Goal: Information Seeking & Learning: Check status

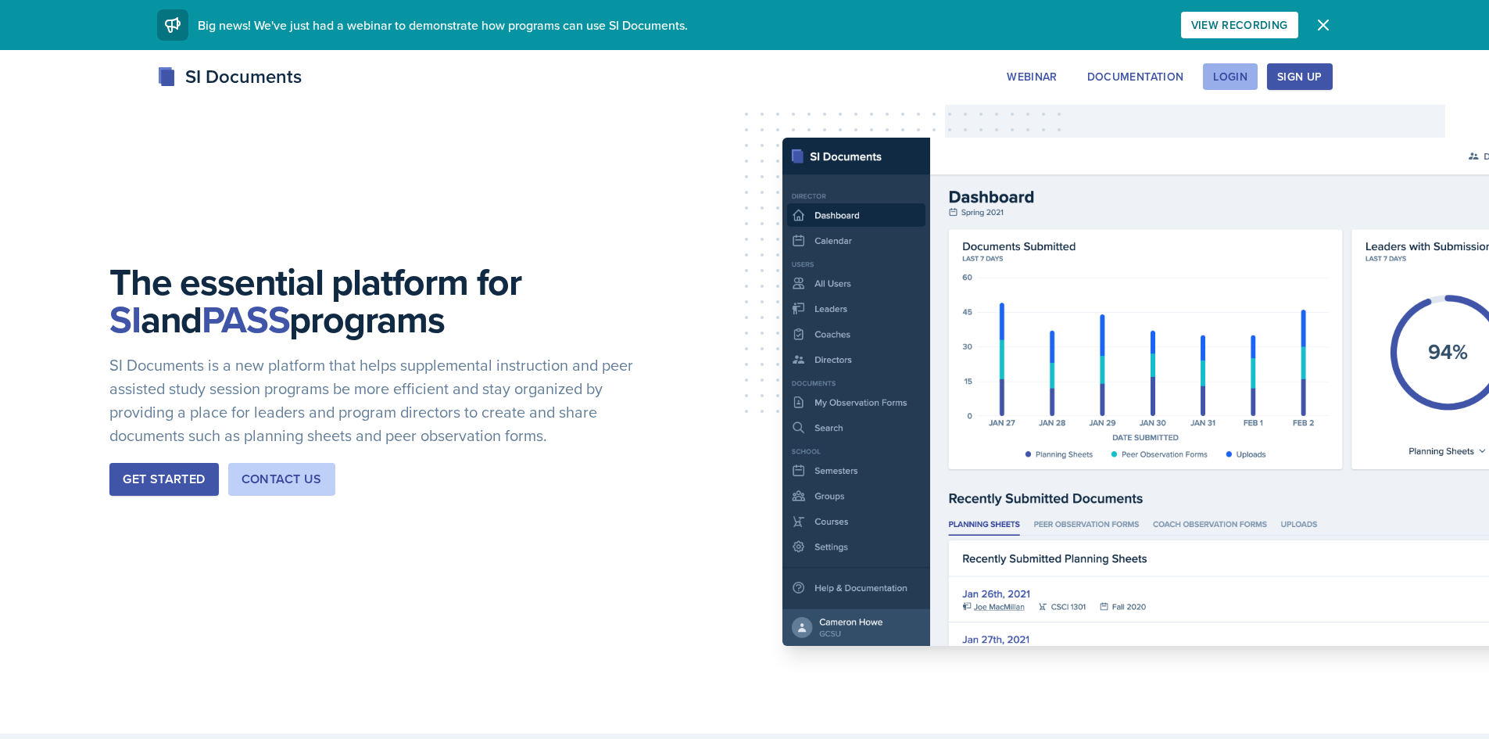
click at [1239, 83] on div "Login" at bounding box center [1230, 76] width 34 height 13
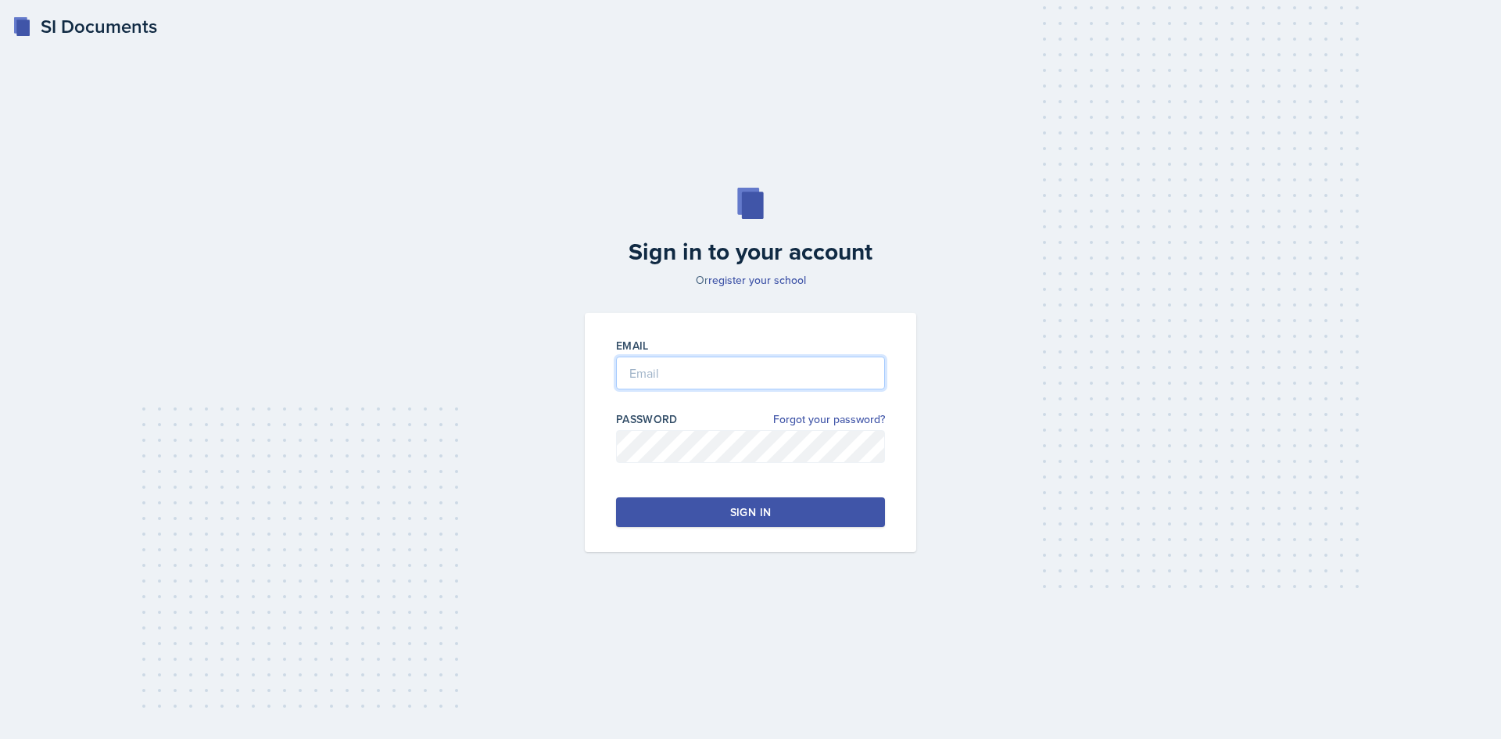
type input "[EMAIL_ADDRESS][DOMAIN_NAME]"
click at [768, 514] on div "Sign in" at bounding box center [750, 512] width 41 height 16
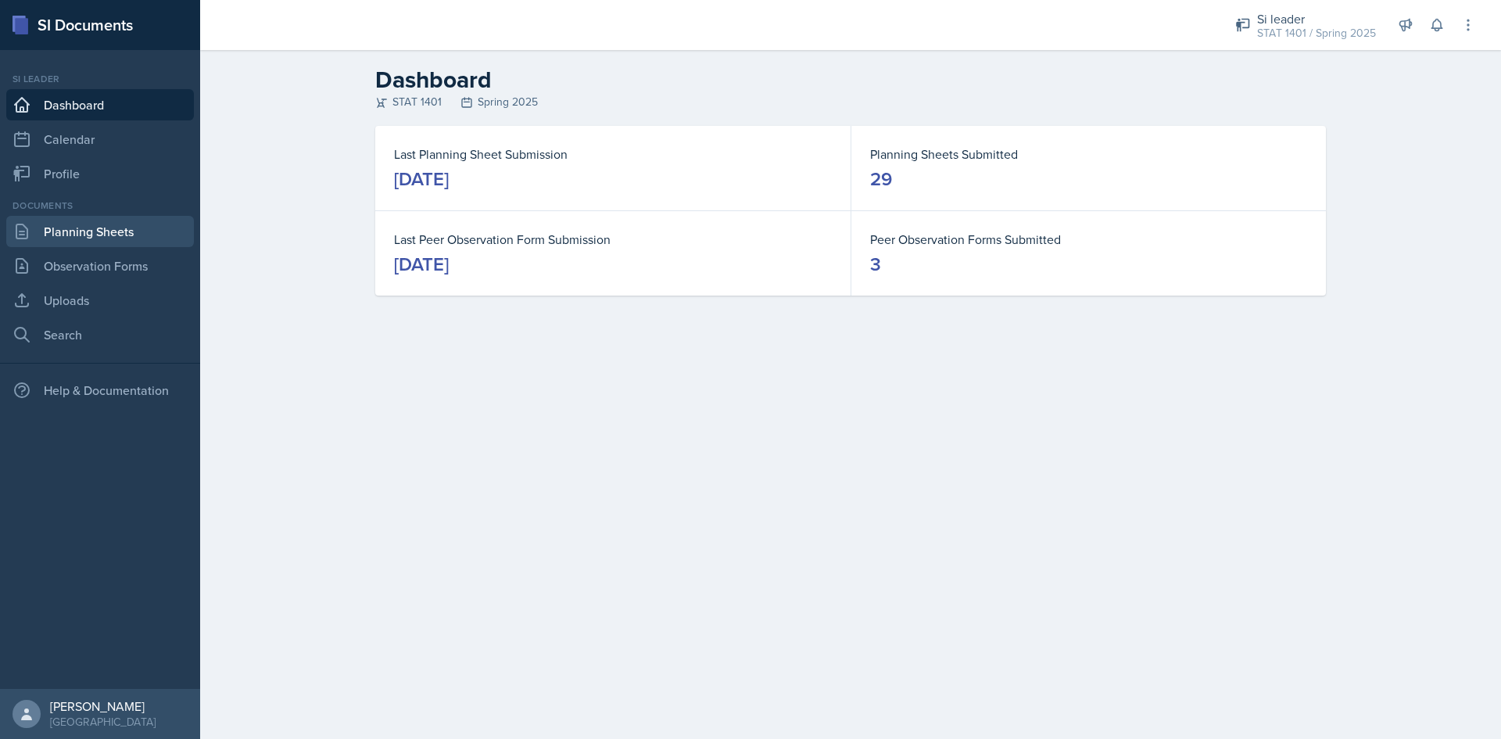
click at [97, 237] on link "Planning Sheets" at bounding box center [100, 231] width 188 height 31
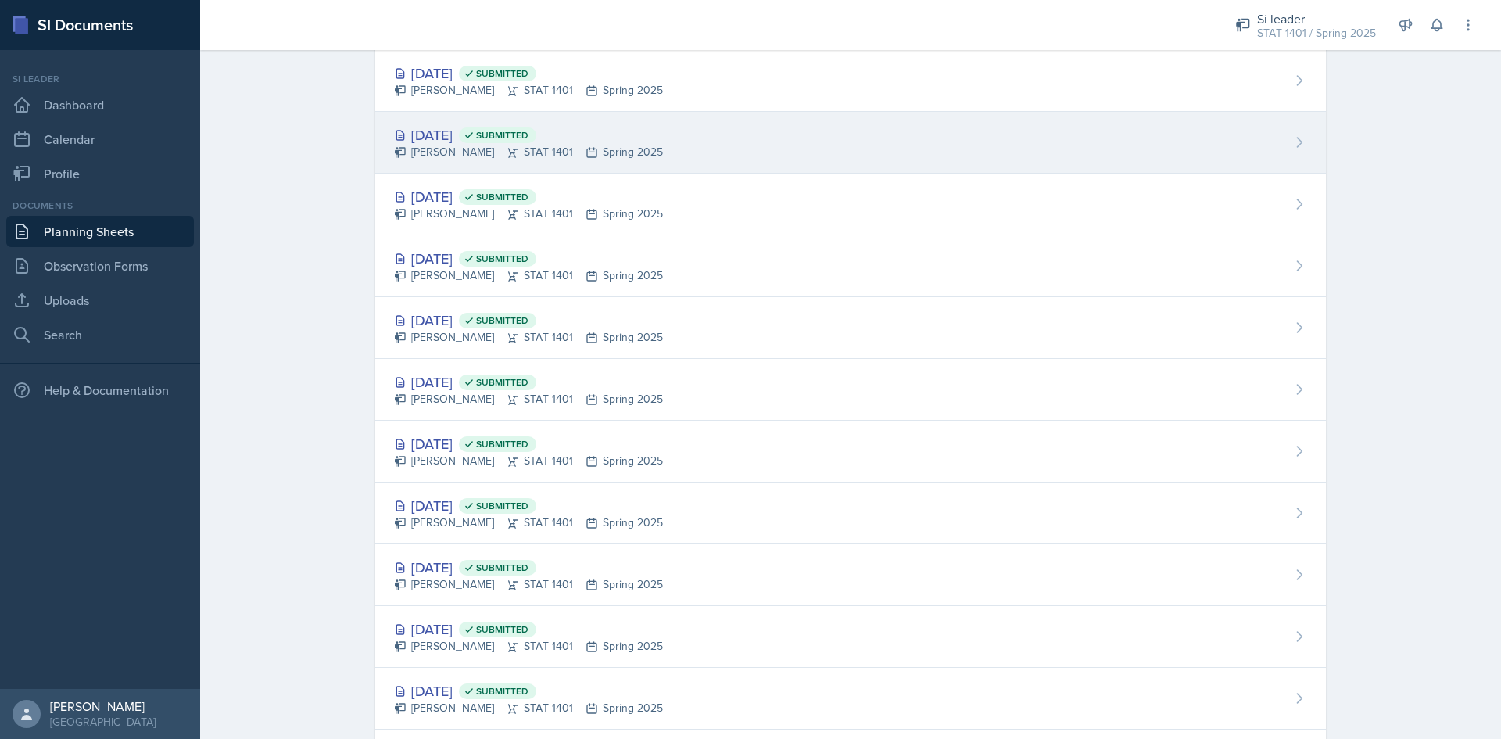
scroll to position [625, 0]
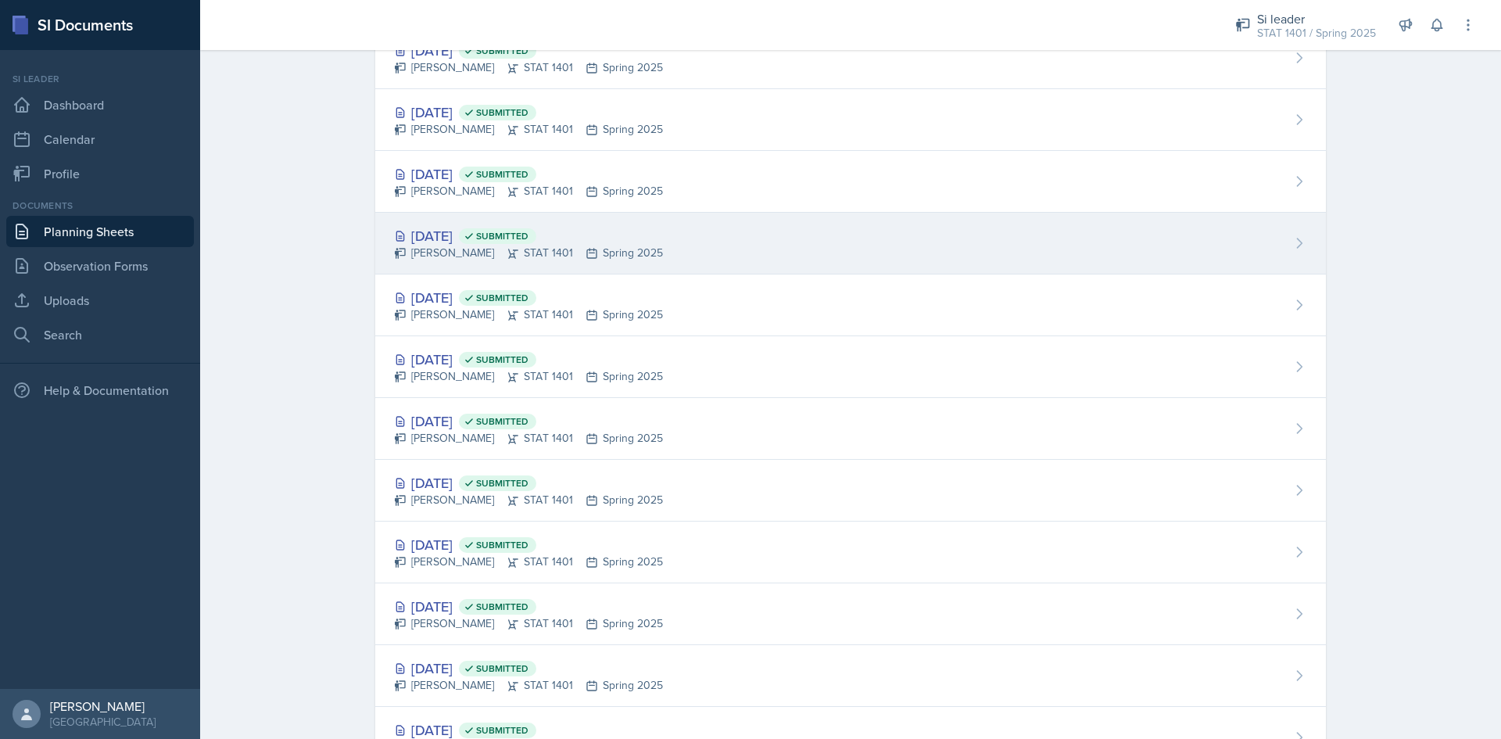
click at [410, 235] on div "[DATE] Submitted" at bounding box center [528, 235] width 269 height 21
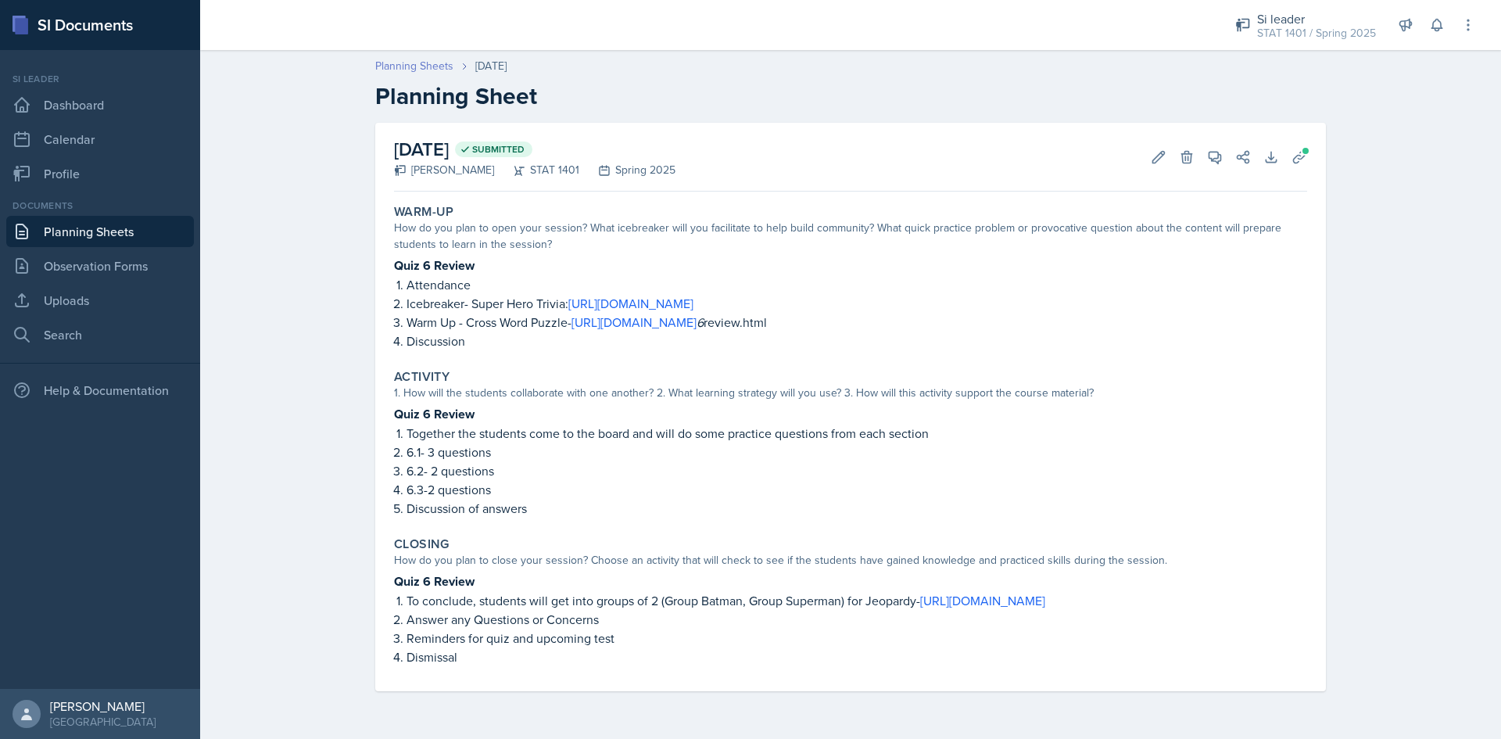
click at [395, 63] on link "Planning Sheets" at bounding box center [414, 66] width 78 height 16
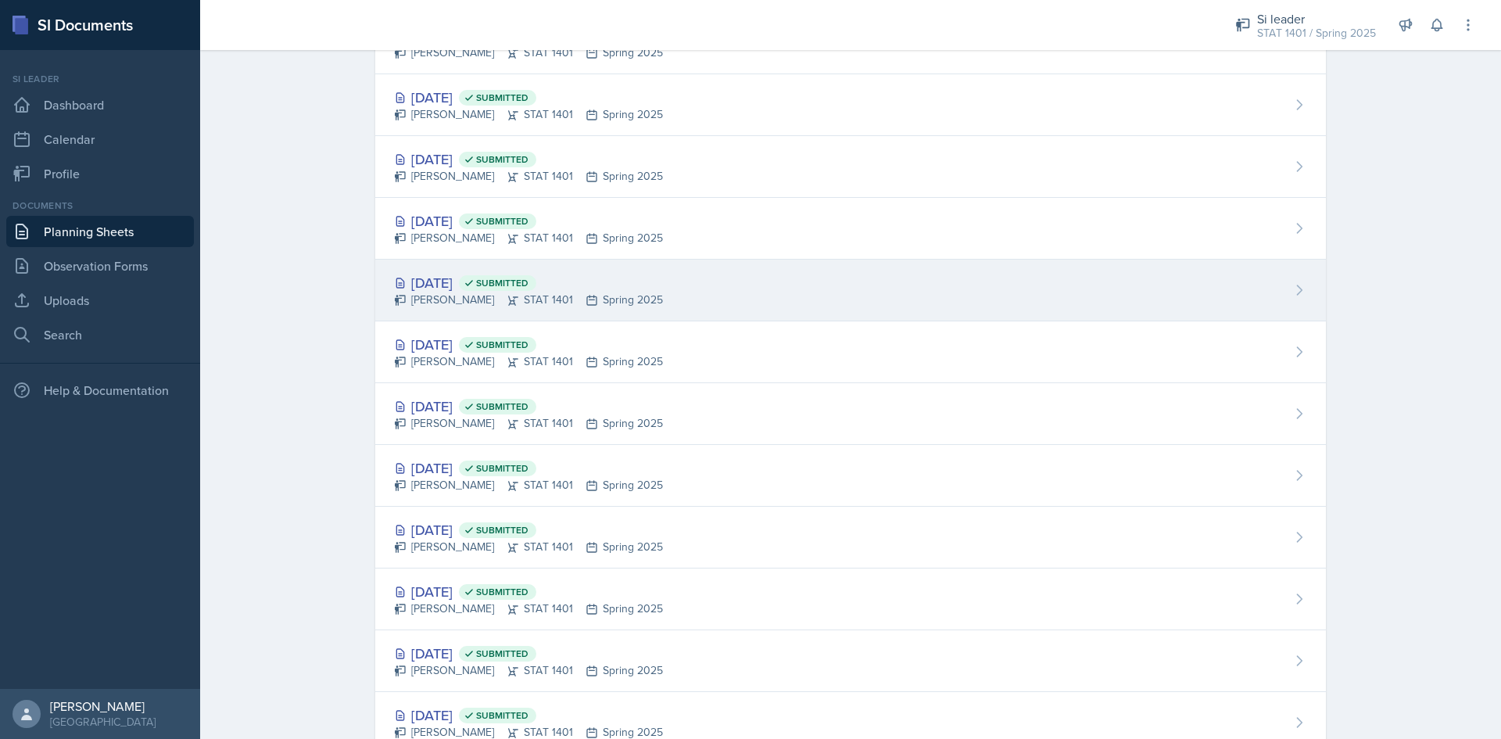
scroll to position [547, 0]
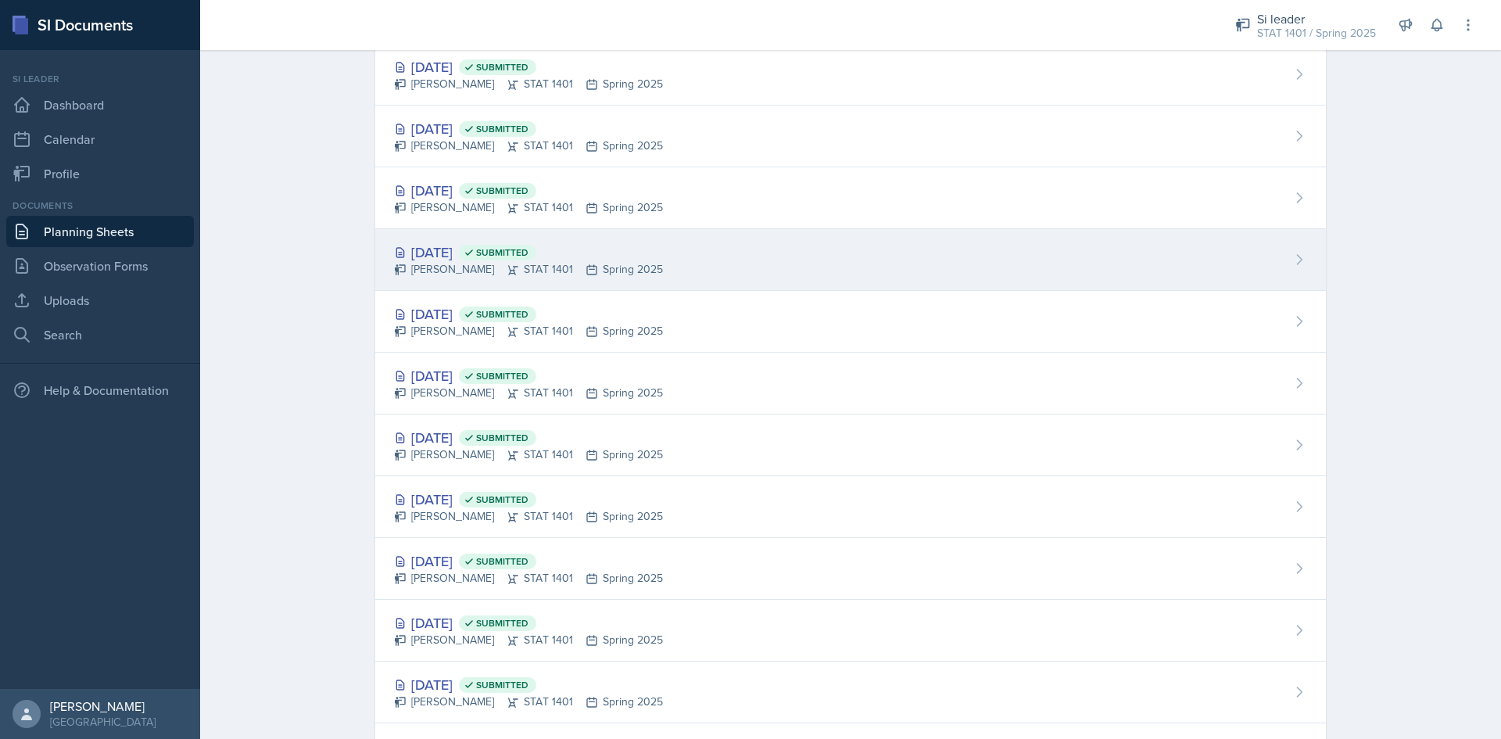
click at [483, 253] on div "[DATE] Submitted" at bounding box center [528, 252] width 269 height 21
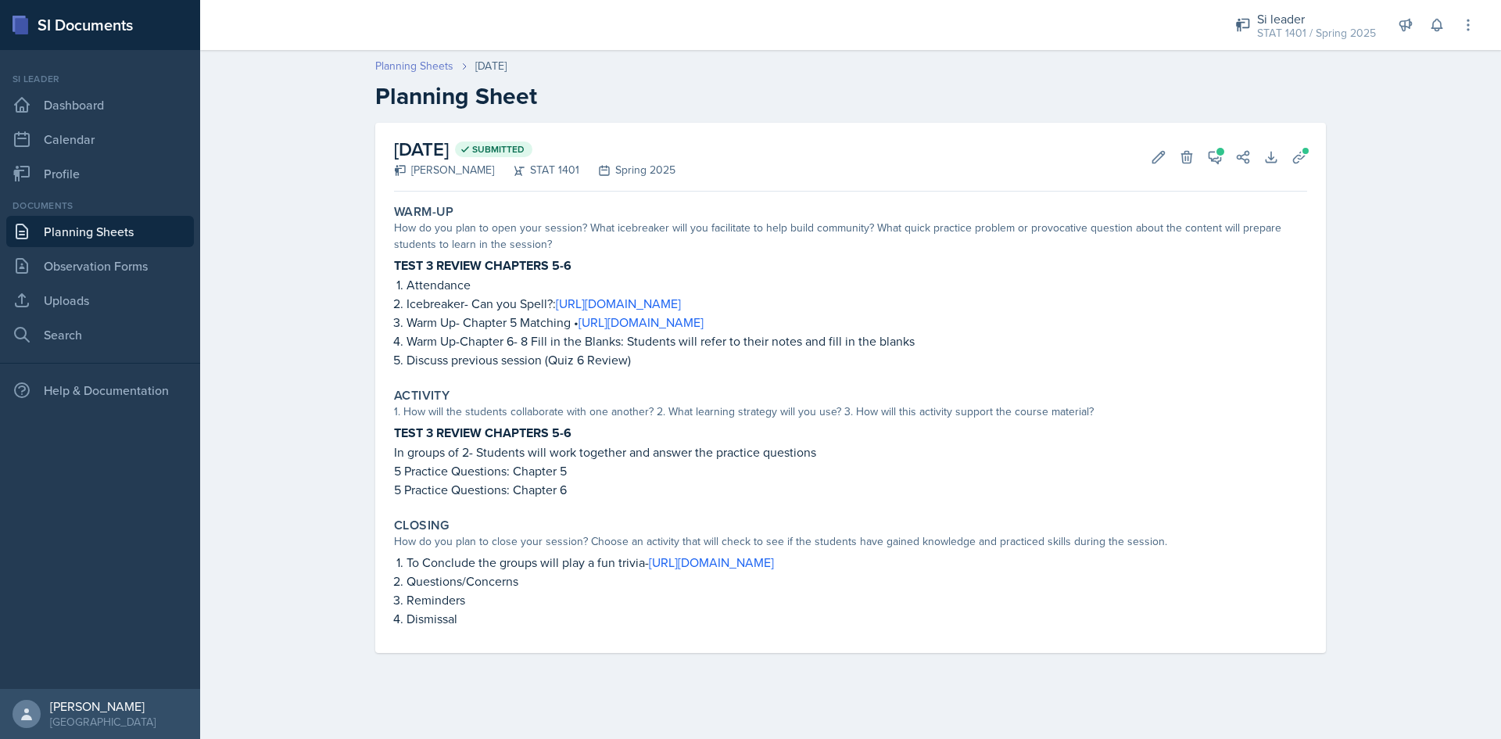
click at [417, 60] on link "Planning Sheets" at bounding box center [414, 66] width 78 height 16
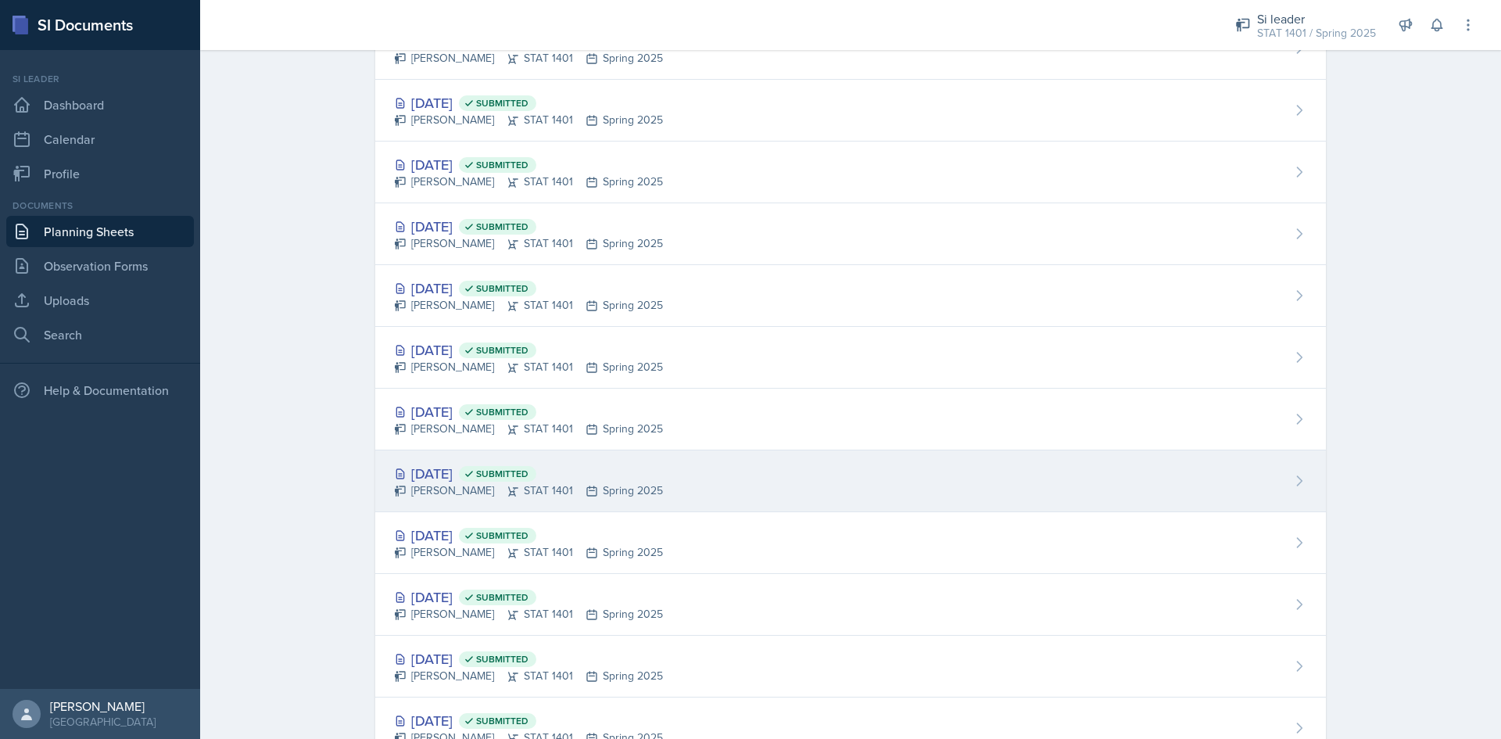
scroll to position [1248, 0]
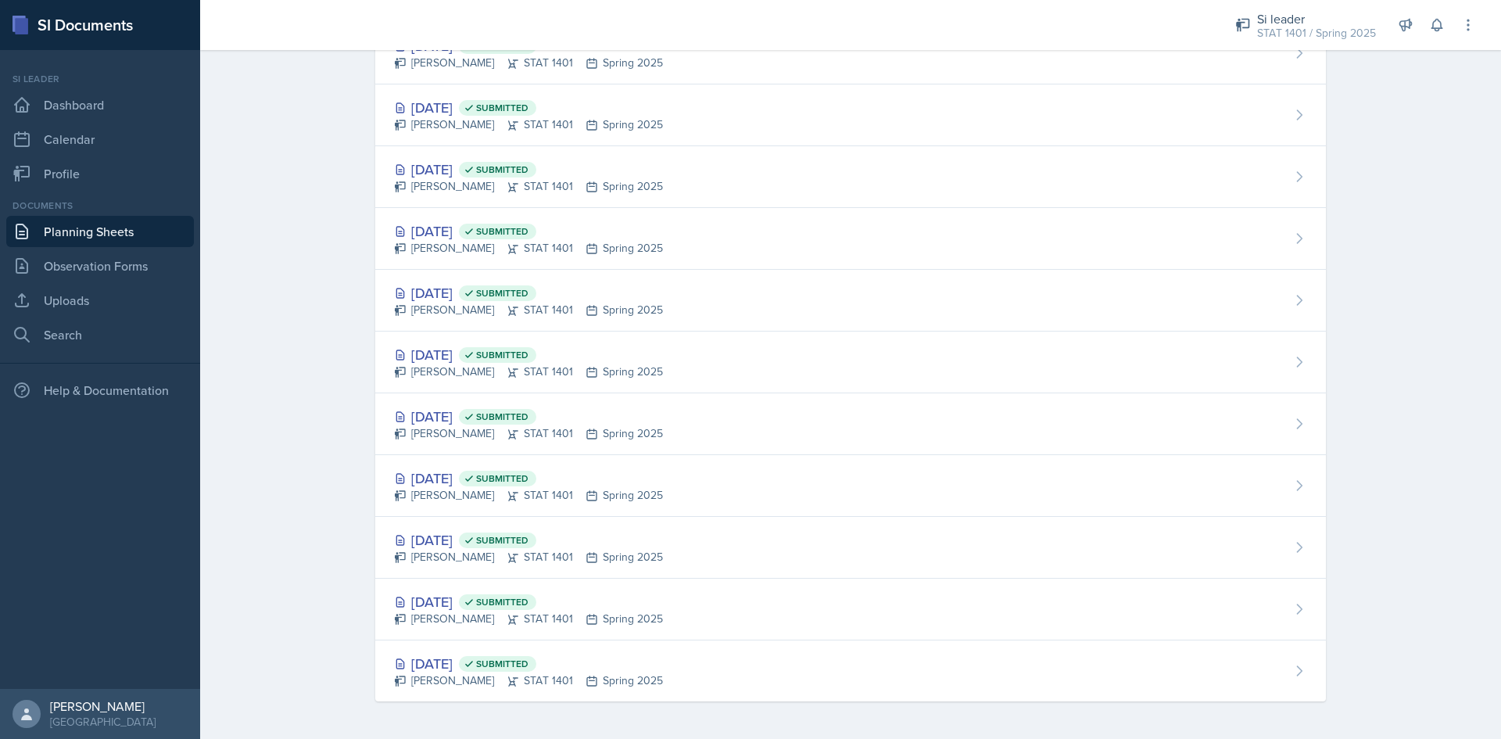
click at [453, 661] on div "[DATE] Submitted" at bounding box center [528, 663] width 269 height 21
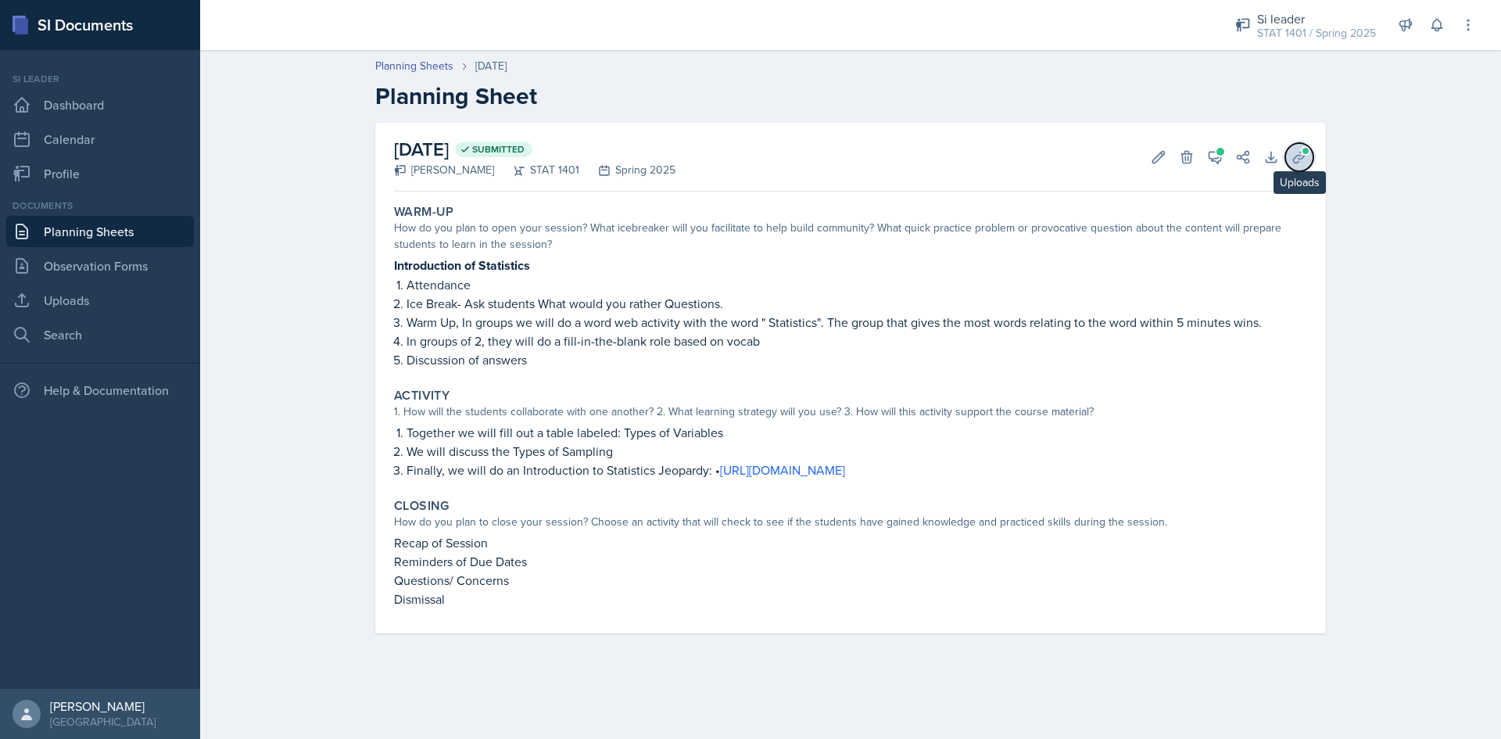
click at [1296, 152] on icon at bounding box center [1299, 157] width 16 height 16
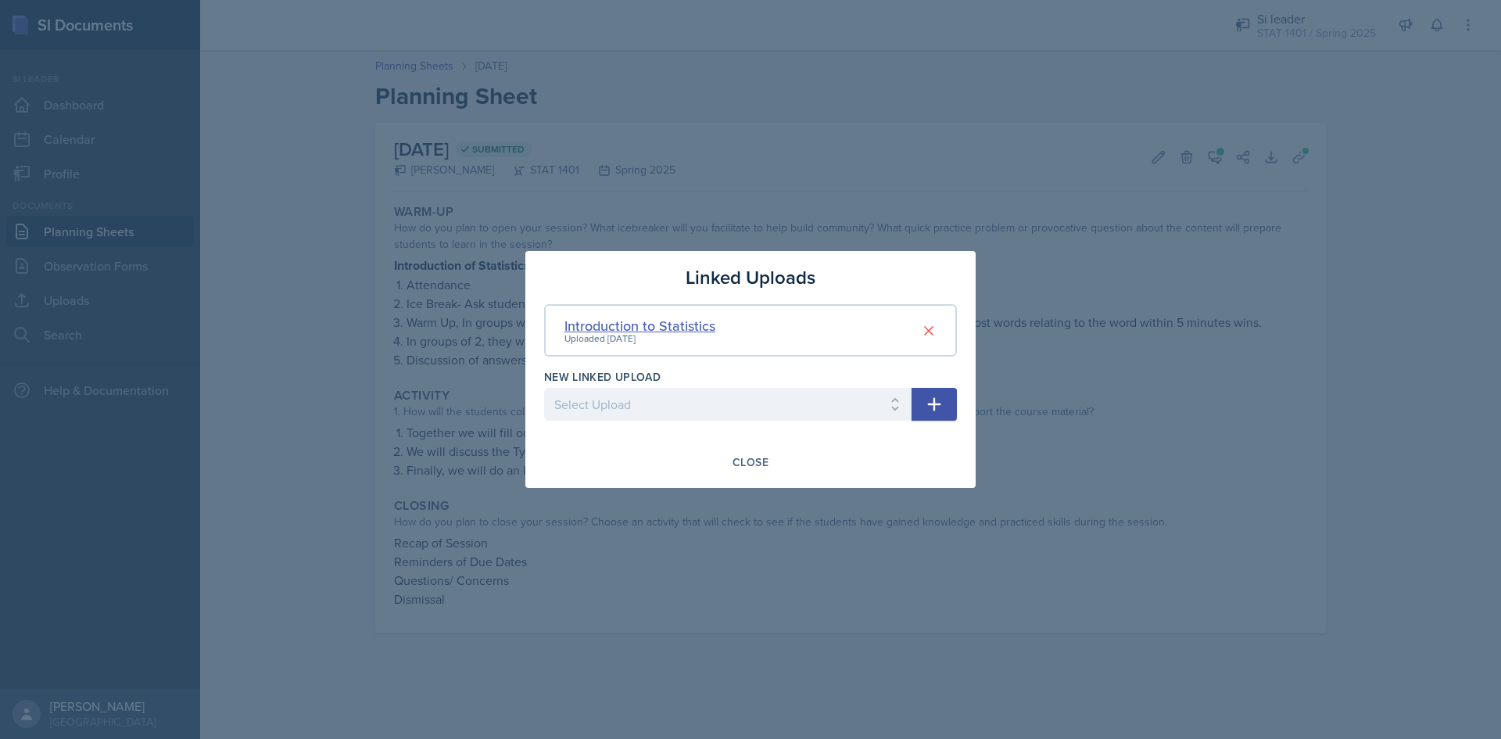
click at [659, 319] on div "Introduction to Statistics" at bounding box center [639, 325] width 151 height 21
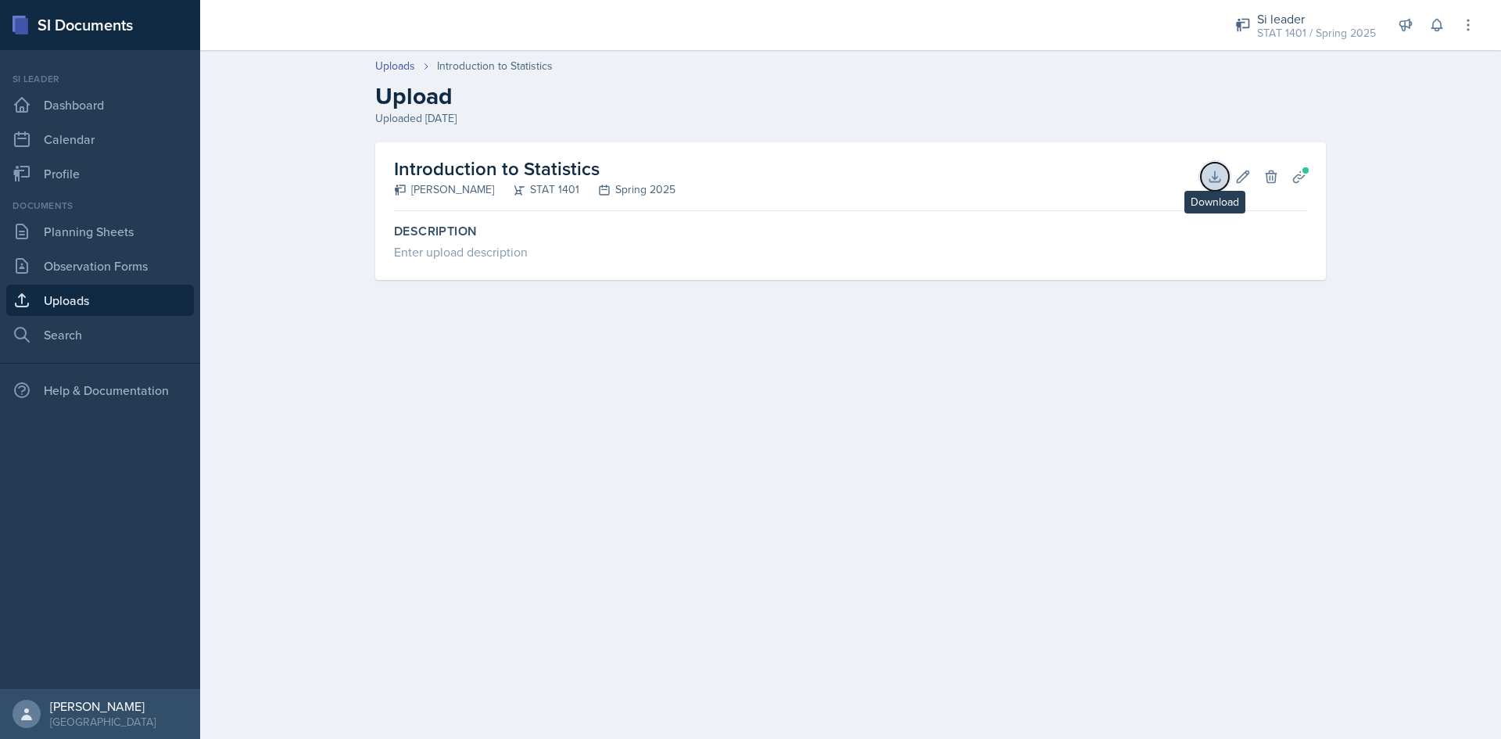
click at [1222, 180] on icon at bounding box center [1215, 177] width 16 height 16
click at [152, 242] on link "Planning Sheets" at bounding box center [100, 231] width 188 height 31
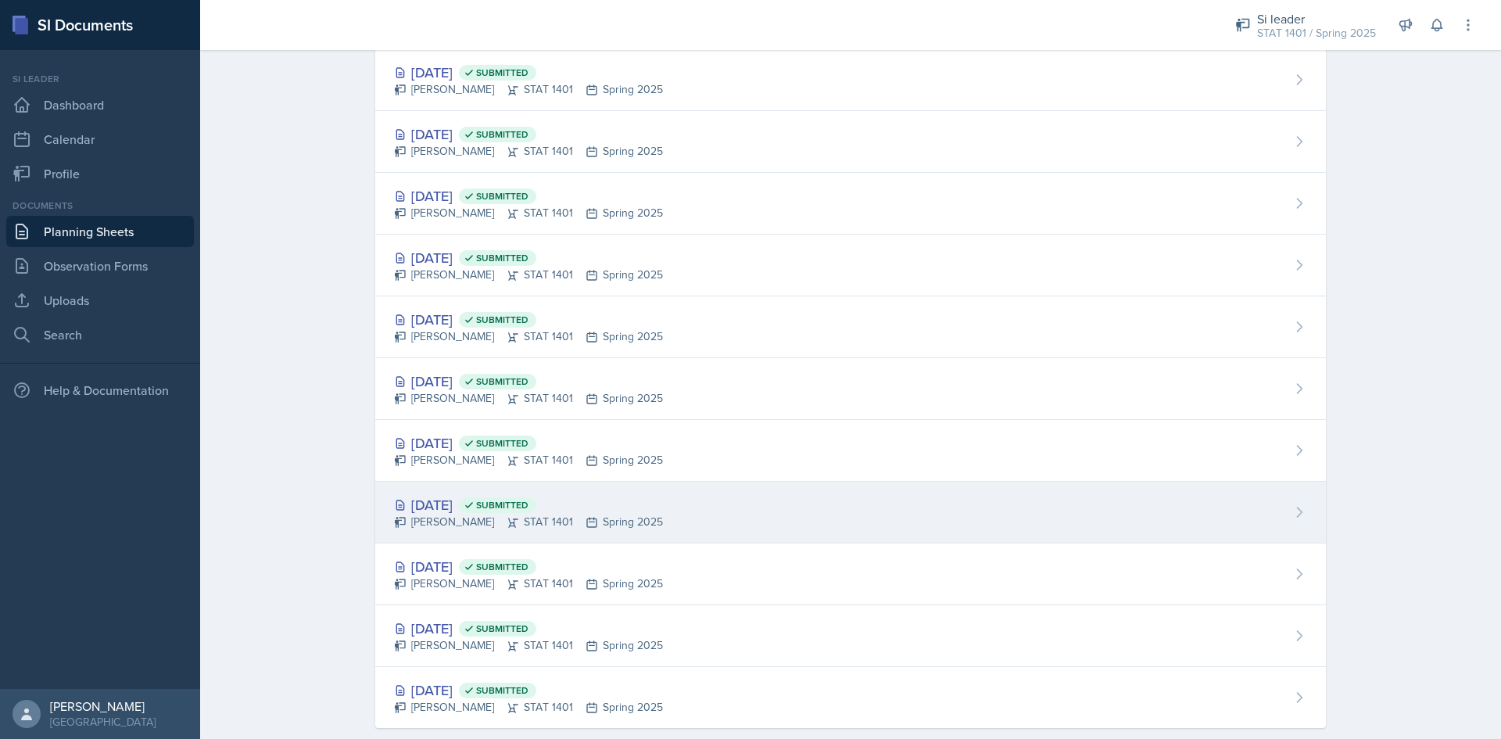
scroll to position [1248, 0]
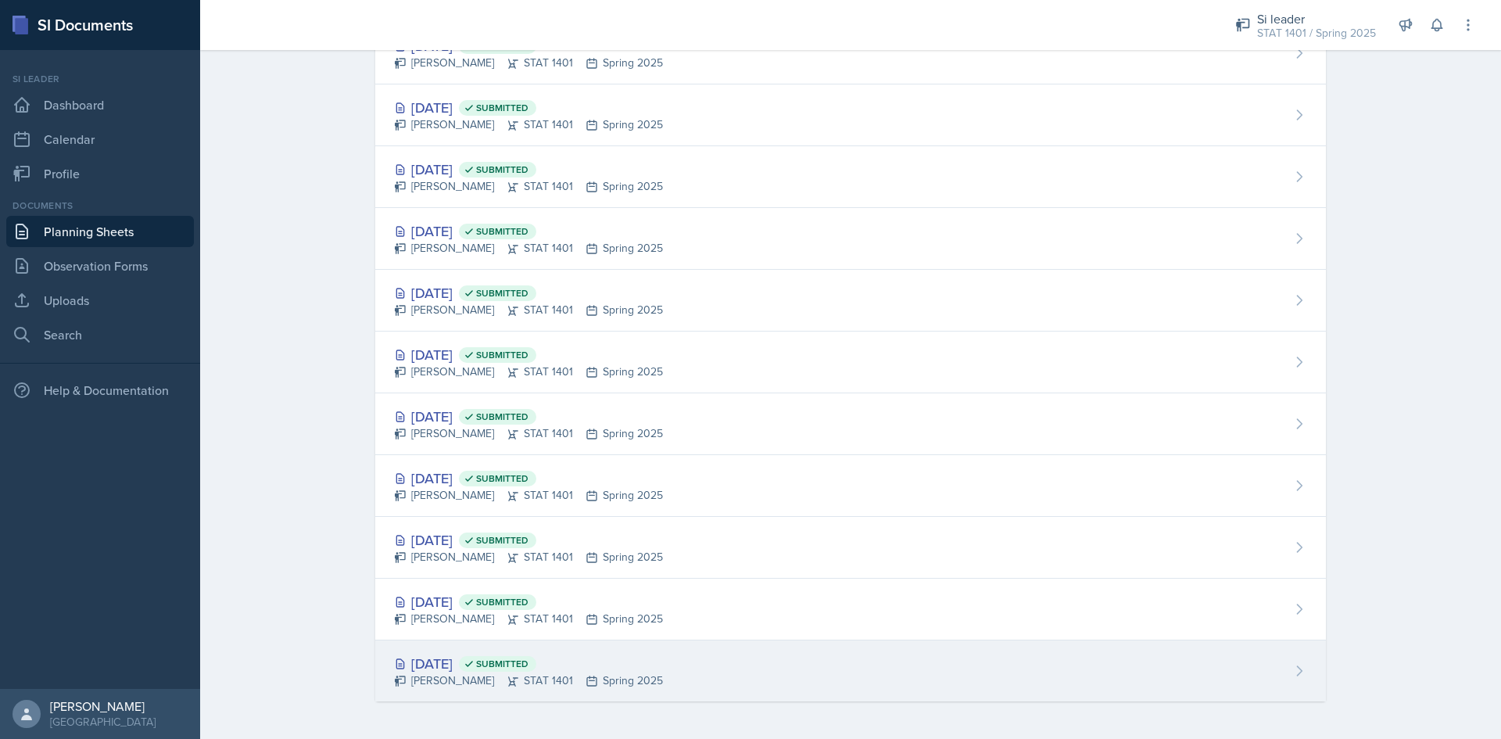
click at [479, 670] on div "[DATE] Submitted" at bounding box center [528, 663] width 269 height 21
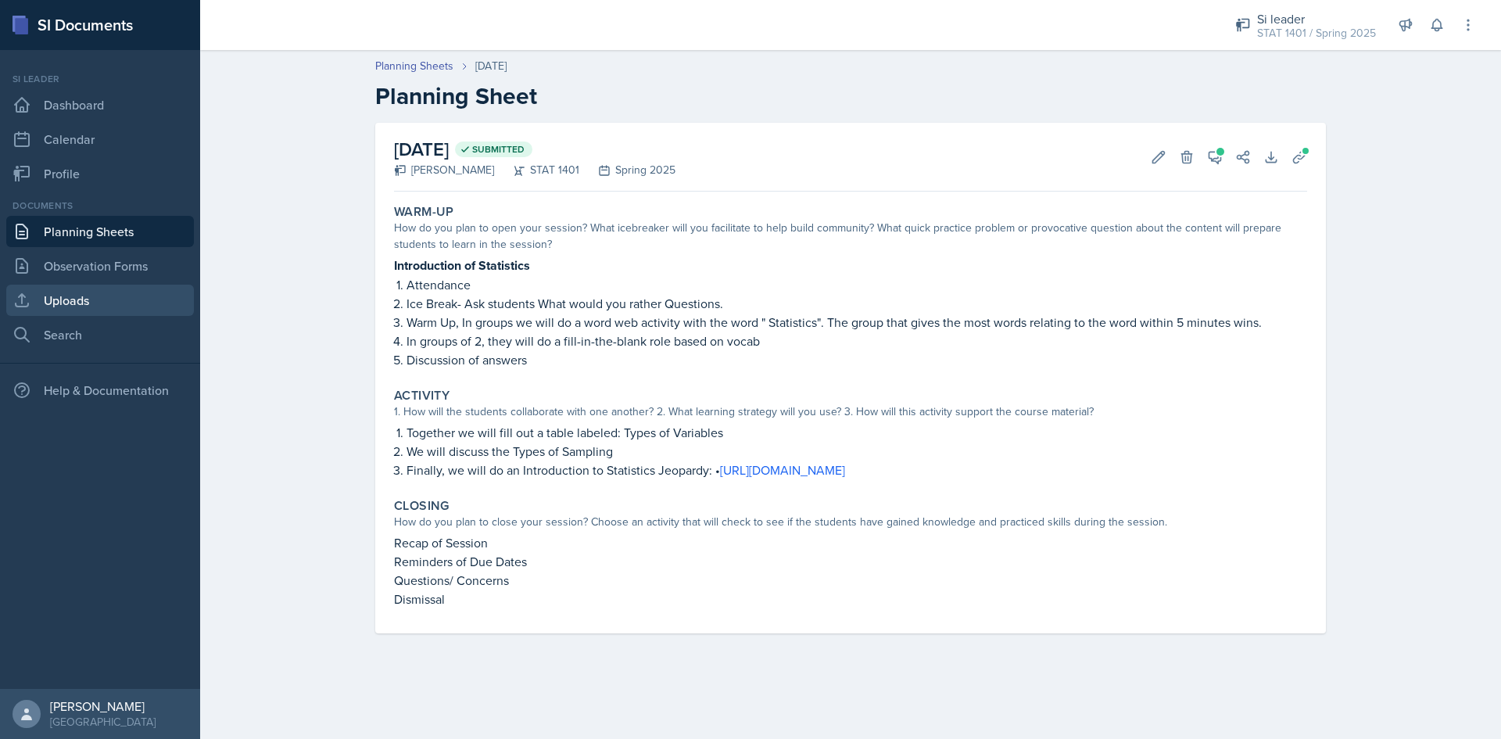
click at [66, 290] on link "Uploads" at bounding box center [100, 300] width 188 height 31
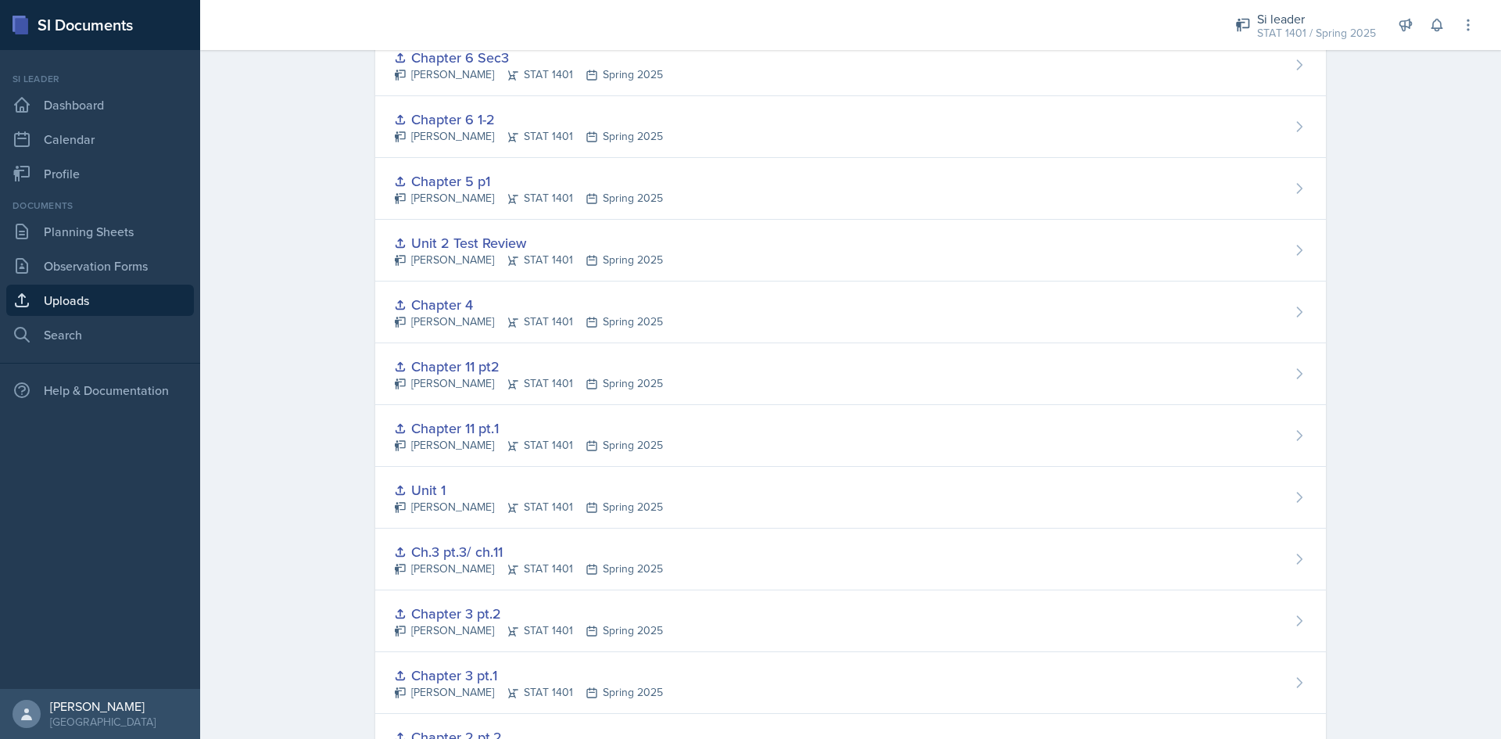
scroll to position [939, 0]
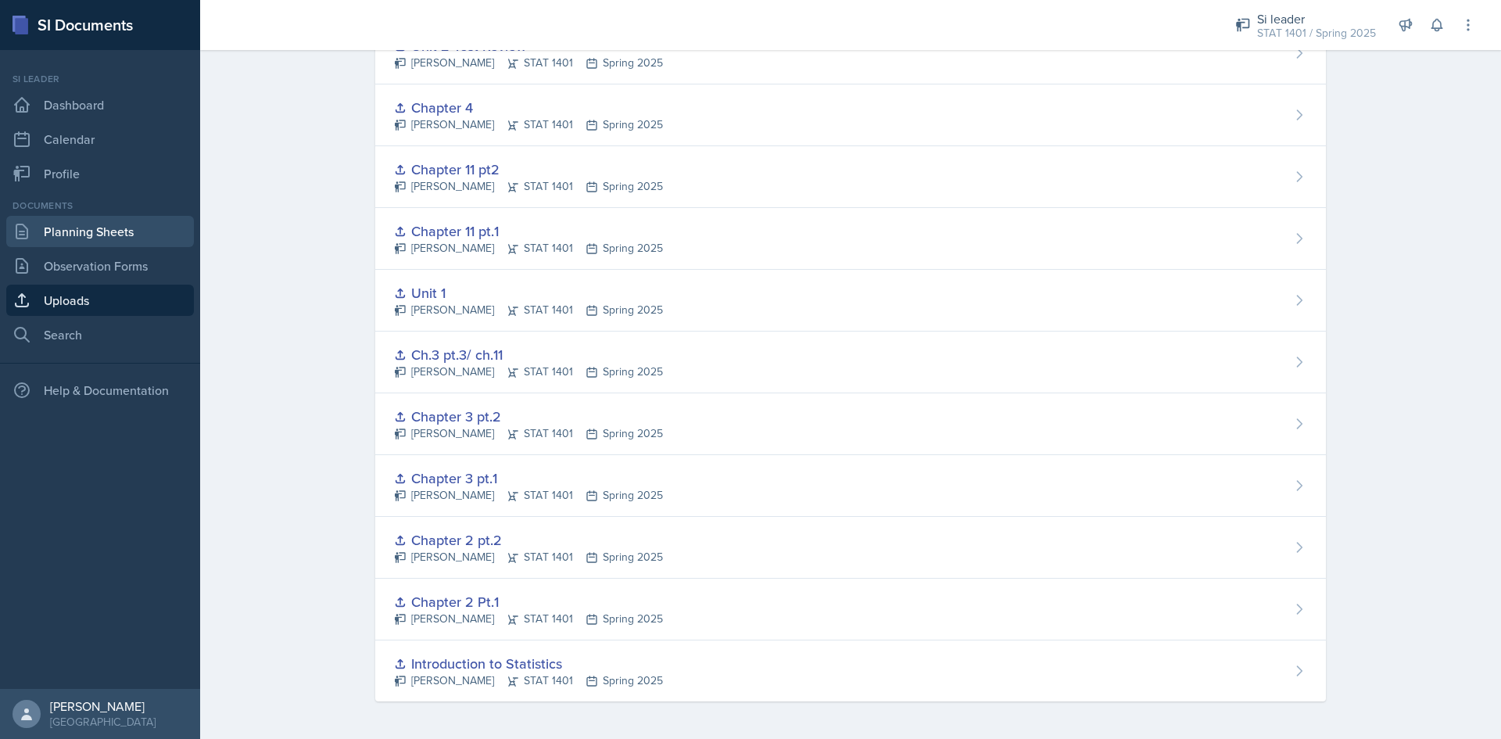
click at [81, 224] on link "Planning Sheets" at bounding box center [100, 231] width 188 height 31
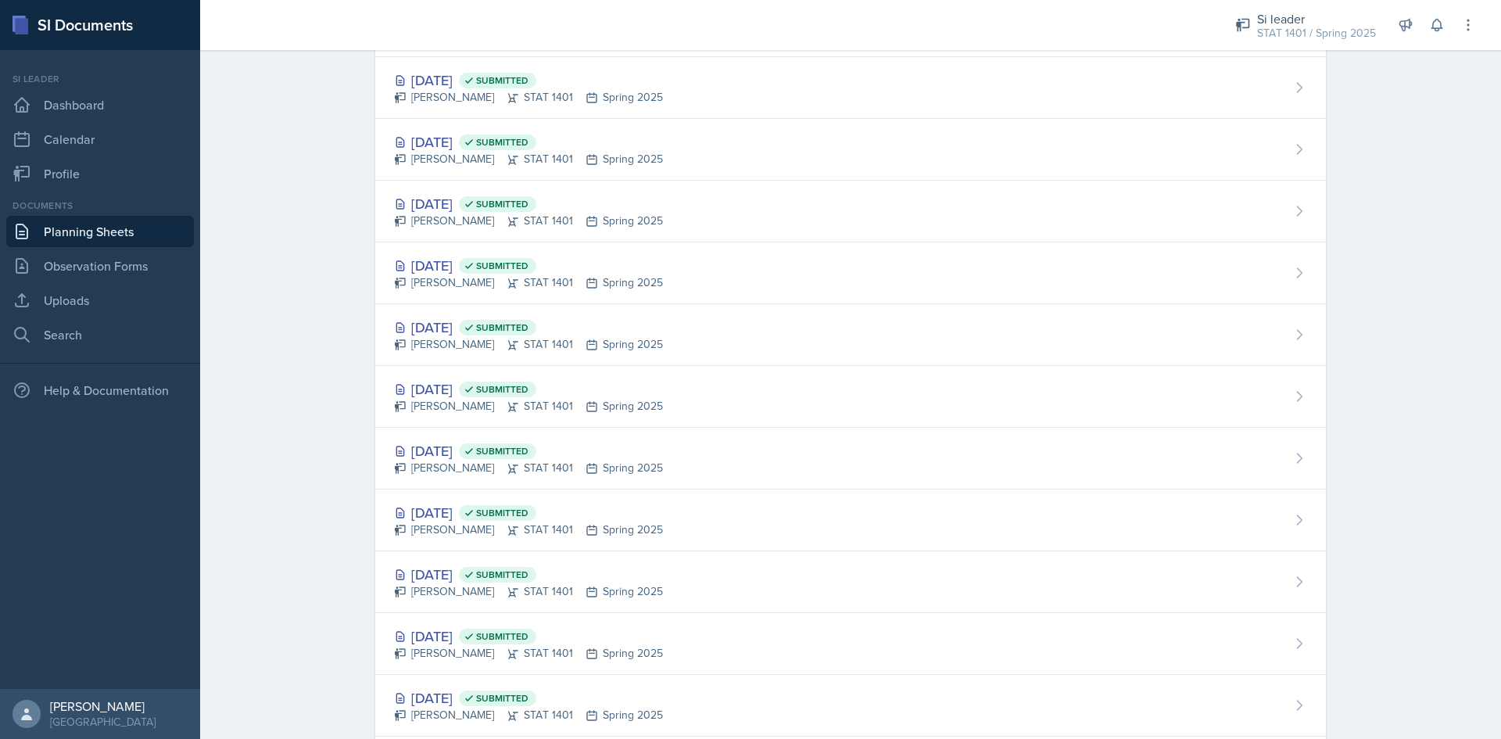
scroll to position [1248, 0]
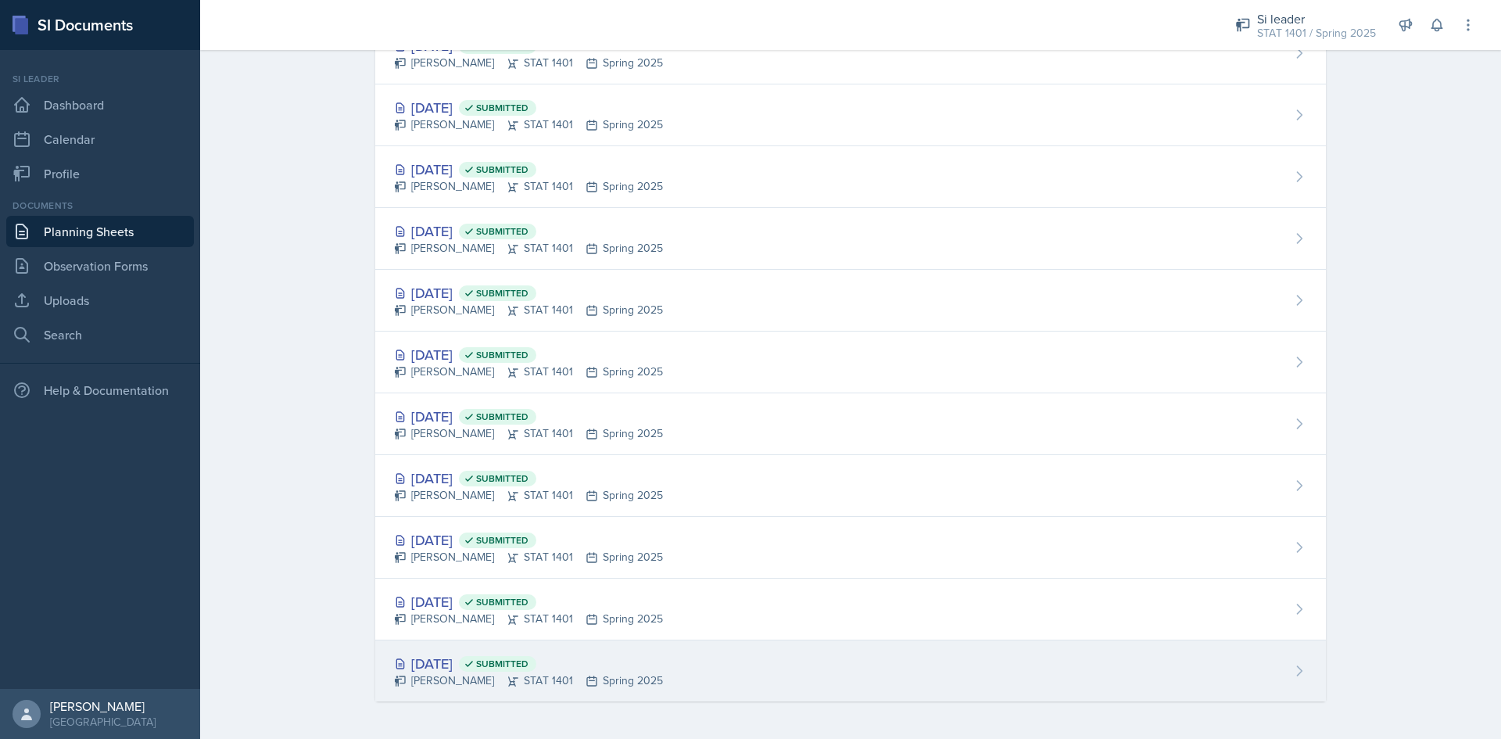
click at [464, 659] on div "[DATE] Submitted" at bounding box center [528, 663] width 269 height 21
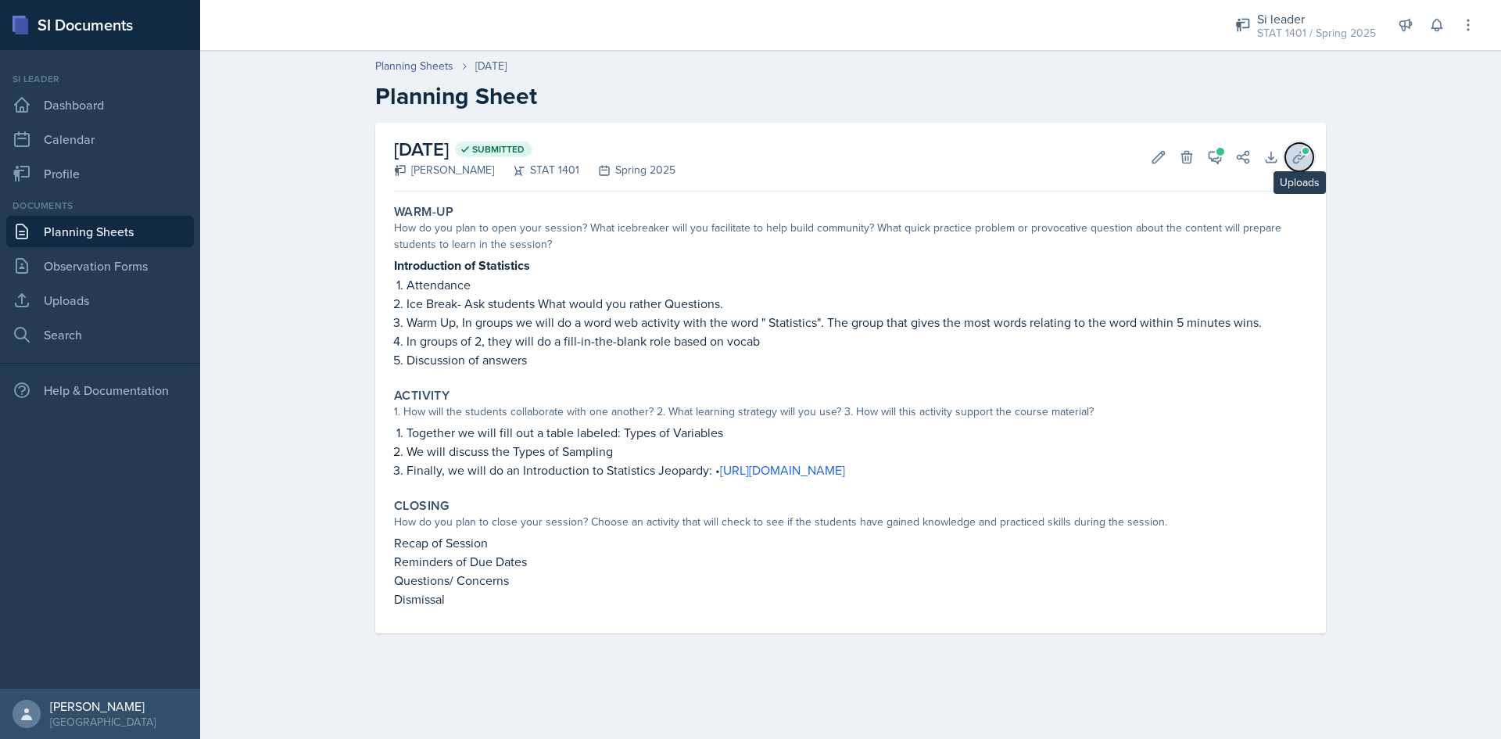
click at [1300, 161] on icon at bounding box center [1299, 157] width 16 height 16
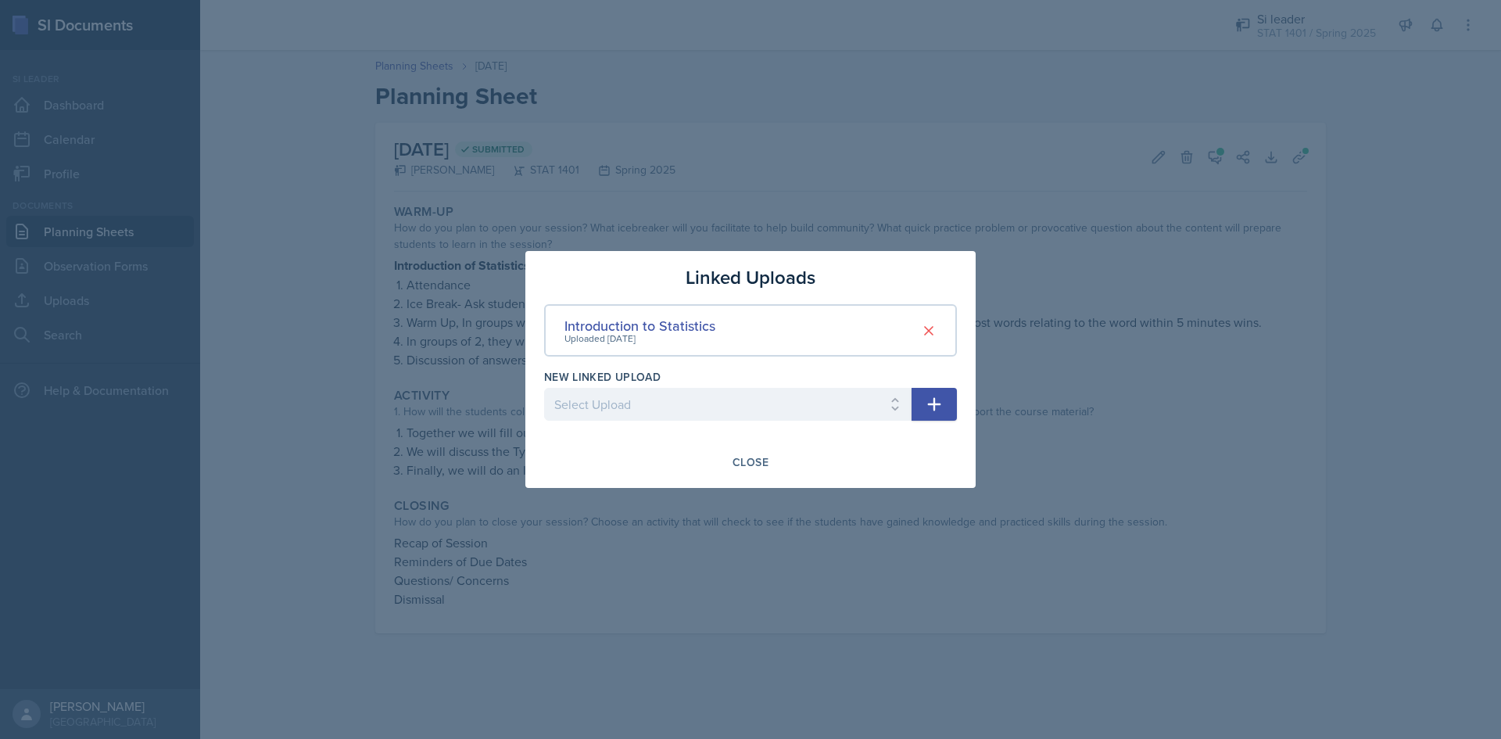
click at [1074, 331] on div at bounding box center [750, 369] width 1501 height 739
